Goal: Ask a question

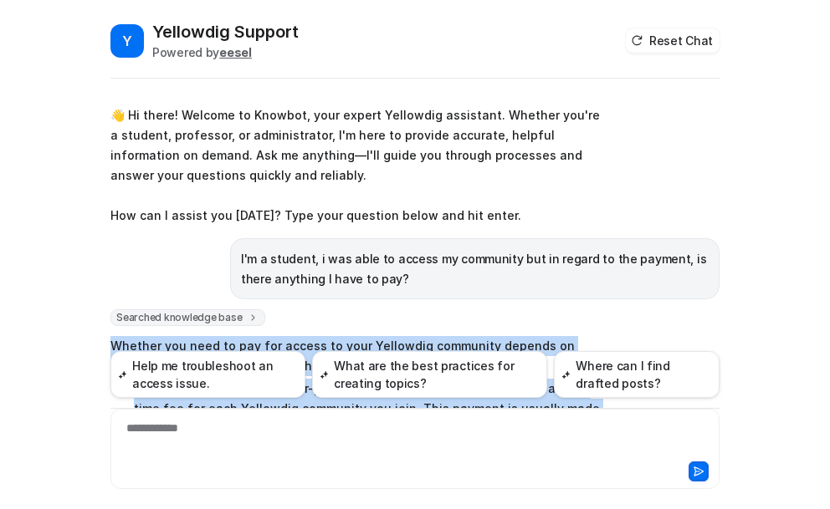
scroll to position [158, 0]
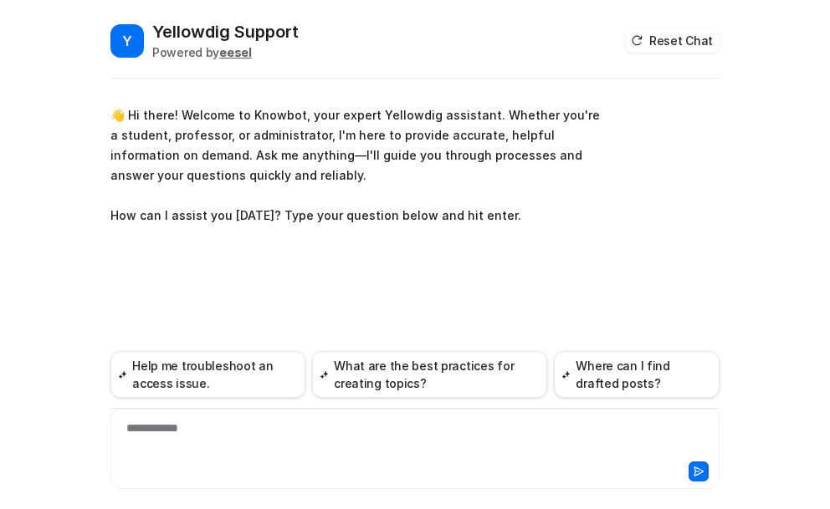
click at [172, 428] on div "**********" at bounding box center [415, 439] width 601 height 38
paste div
